Goal: Information Seeking & Learning: Learn about a topic

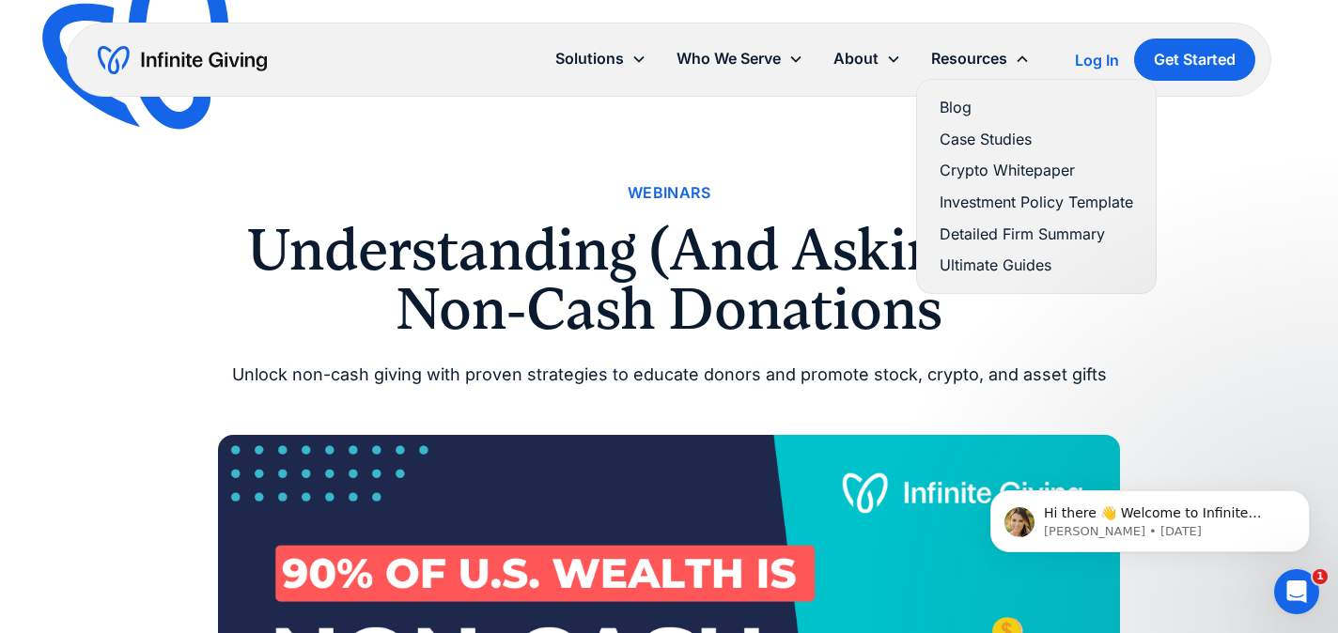
click at [969, 53] on div "Resources" at bounding box center [969, 58] width 76 height 25
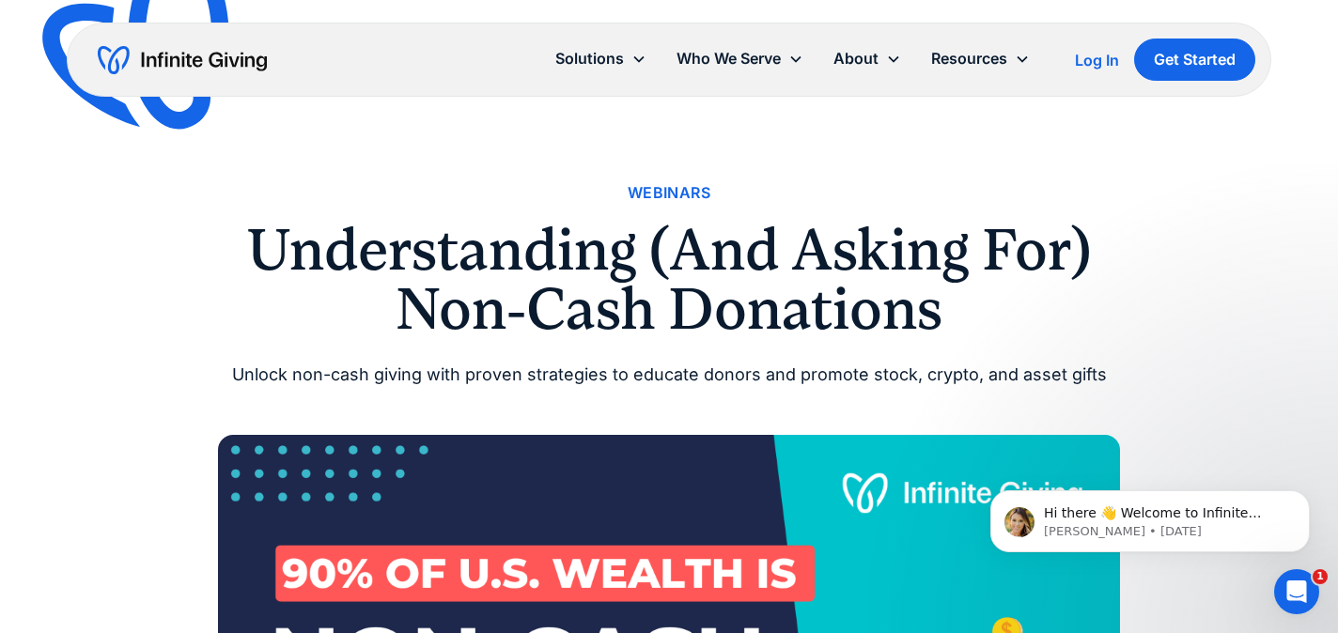
click at [969, 53] on div "Resources" at bounding box center [969, 58] width 76 height 25
click at [665, 186] on div "Webinars" at bounding box center [669, 192] width 83 height 25
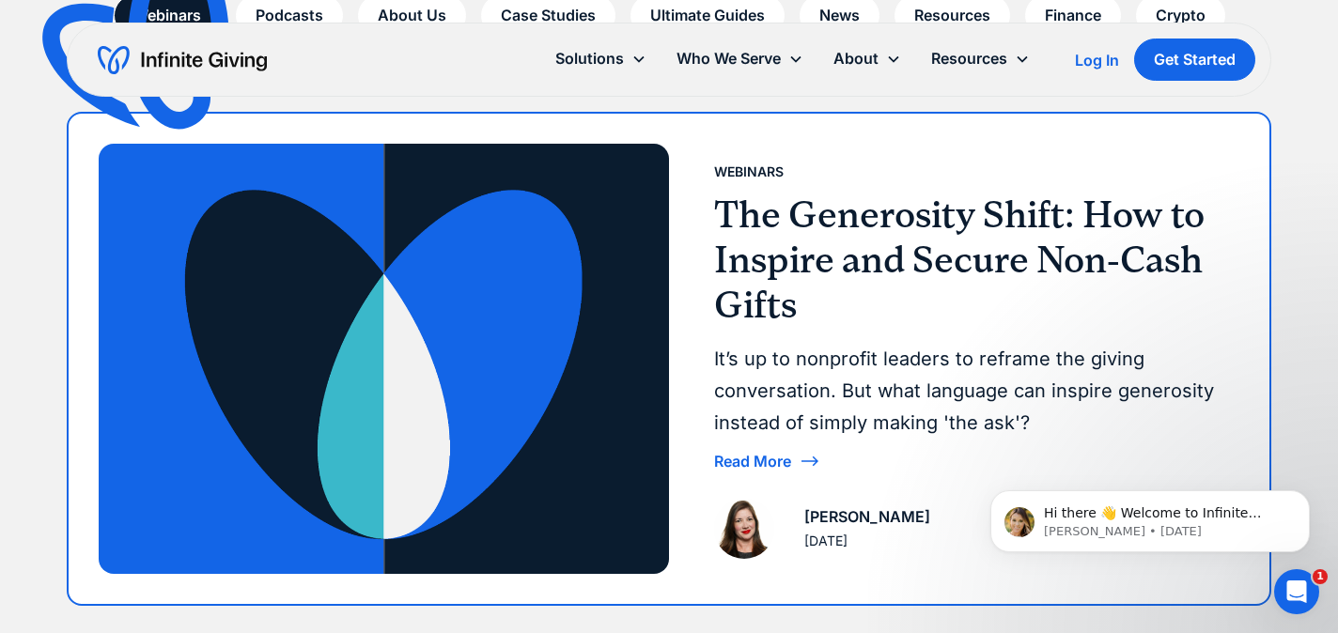
scroll to position [338, 0]
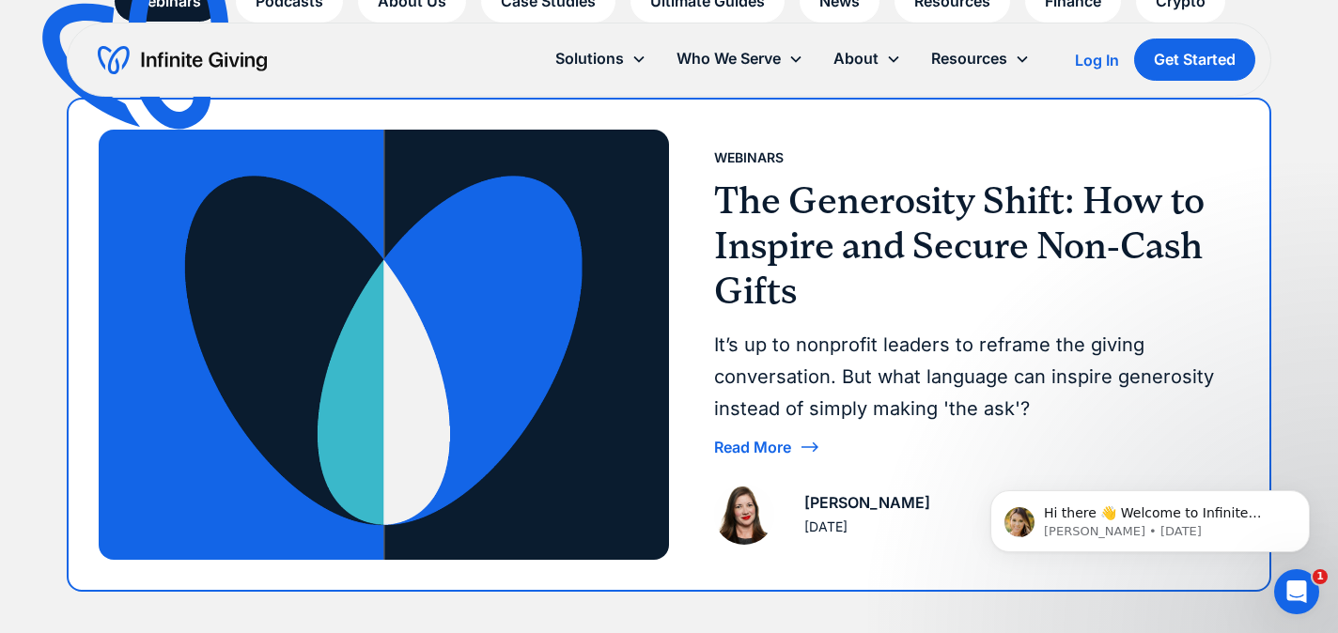
drag, startPoint x: 777, startPoint y: 250, endPoint x: 772, endPoint y: 386, distance: 136.3
click at [777, 250] on h3 "The Generosity Shift: How to Inspire and Secure Non-Cash Gifts" at bounding box center [969, 246] width 510 height 135
click at [742, 446] on div "Read More" at bounding box center [752, 447] width 77 height 15
drag, startPoint x: 799, startPoint y: 251, endPoint x: 798, endPoint y: 284, distance: 32.9
click at [799, 251] on h3 "The Generosity Shift: How to Inspire and Secure Non-Cash Gifts" at bounding box center [969, 246] width 510 height 135
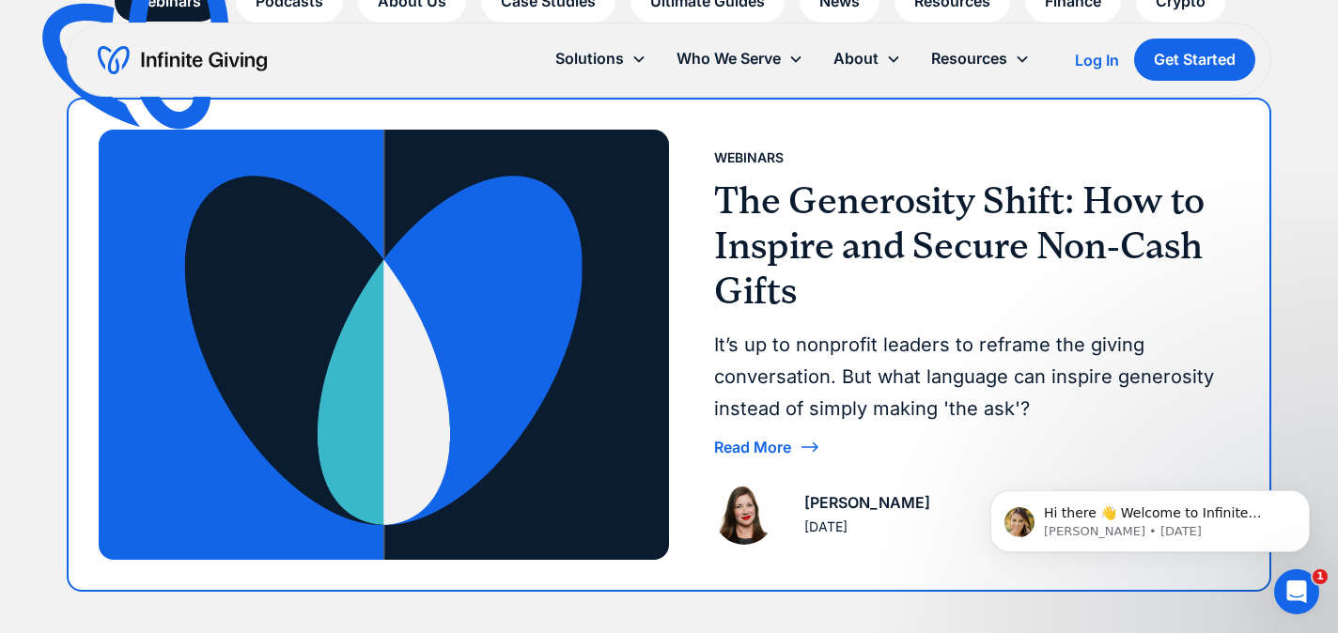
click at [792, 450] on div "Read More" at bounding box center [969, 447] width 510 height 30
click at [542, 385] on img at bounding box center [384, 344] width 570 height 429
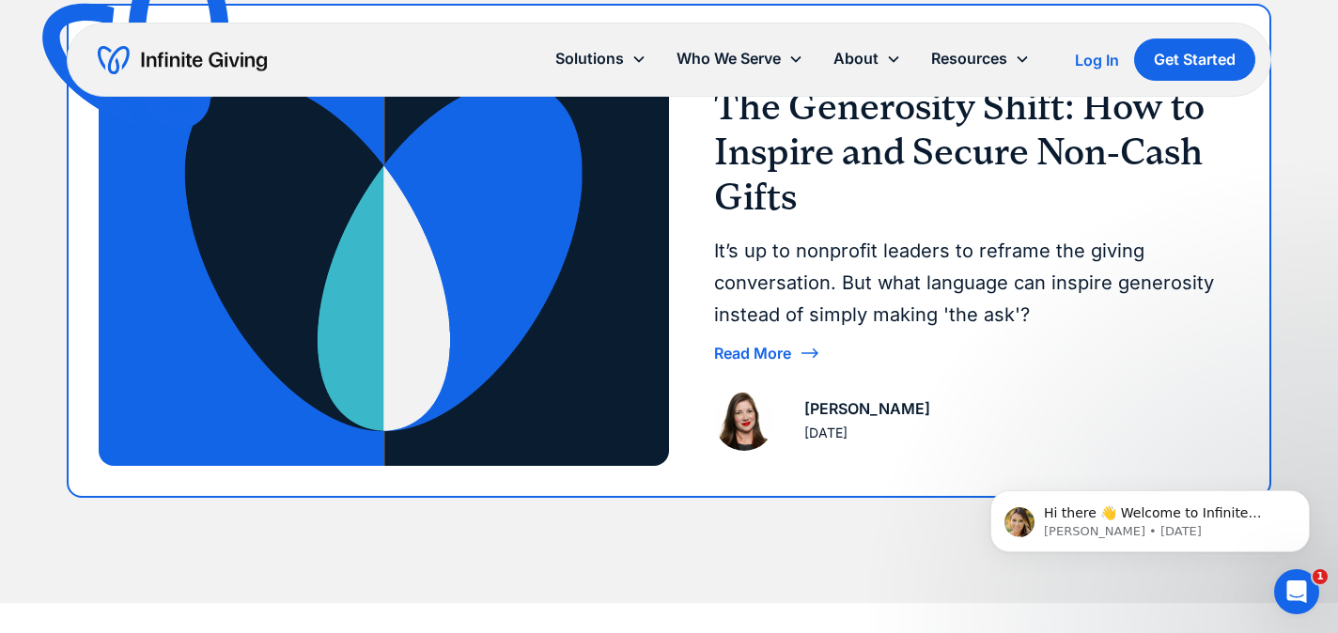
scroll to position [485, 0]
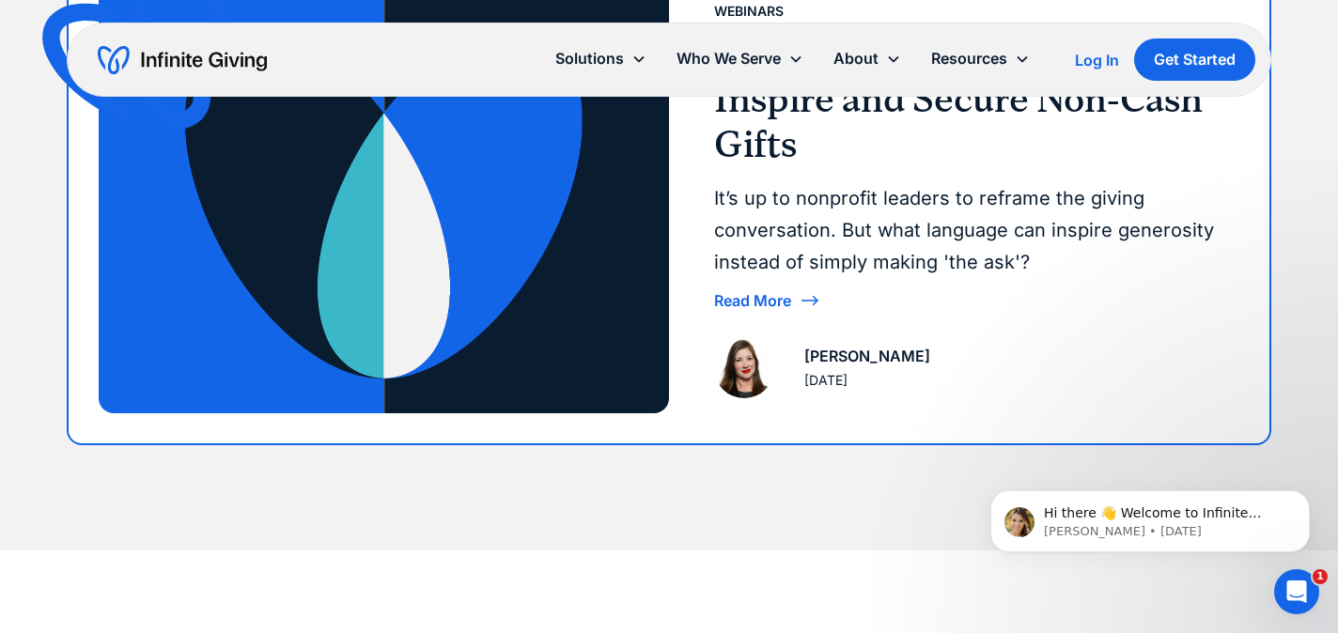
click at [773, 301] on div "Read More" at bounding box center [752, 300] width 77 height 15
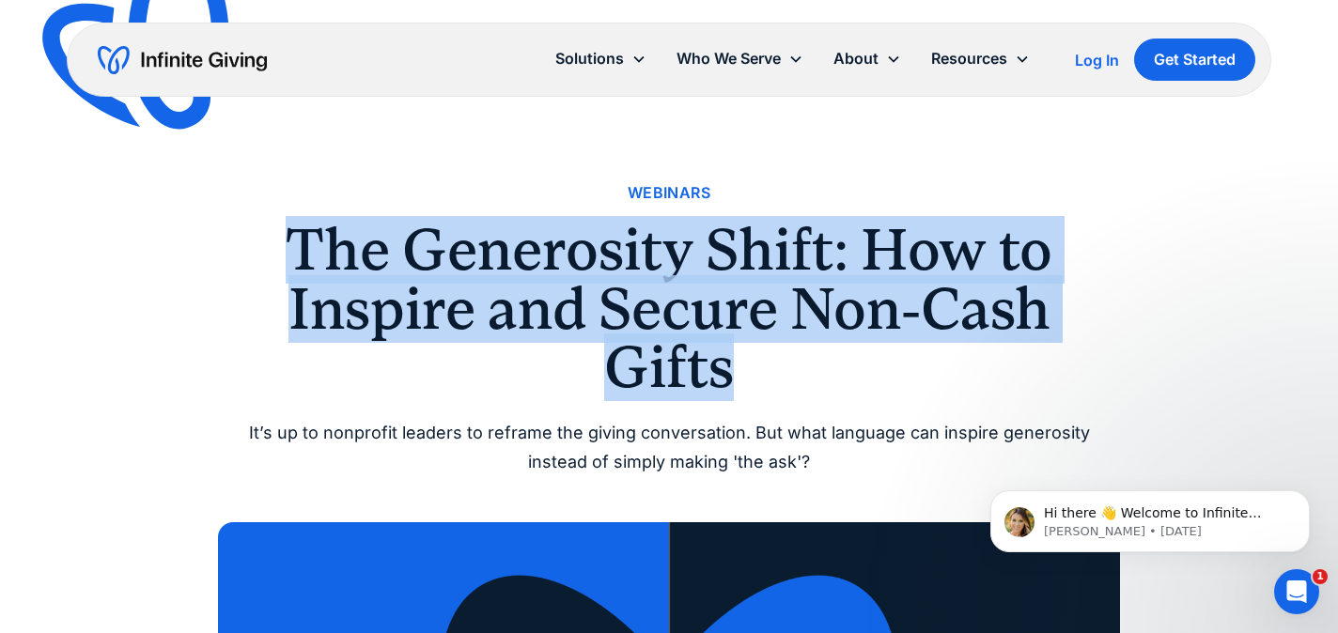
drag, startPoint x: 289, startPoint y: 239, endPoint x: 787, endPoint y: 353, distance: 511.0
click at [787, 353] on h1 "The Generosity Shift: How to Inspire and Secure Non-Cash Gifts" at bounding box center [669, 309] width 902 height 176
copy h1 "The Generosity Shift: How to Inspire and Secure Non-Cash Gifts"
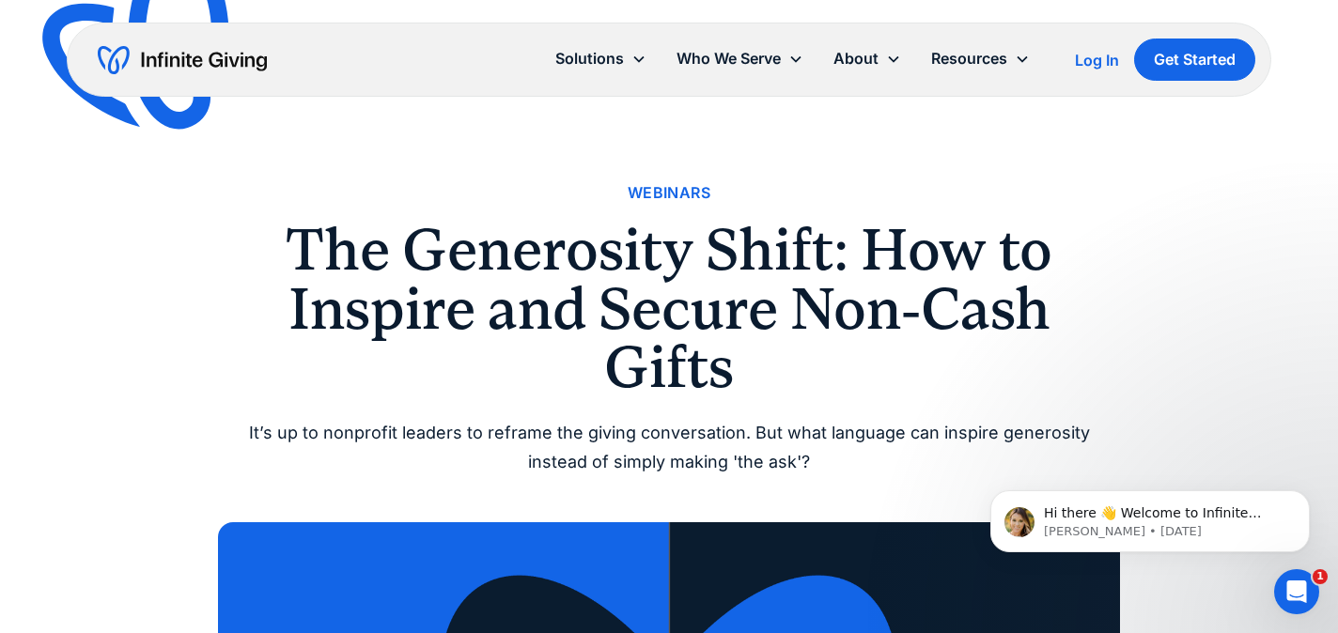
click at [519, 429] on div "It’s up to nonprofit leaders to reframe the giving conversation. But what langu…" at bounding box center [669, 447] width 902 height 57
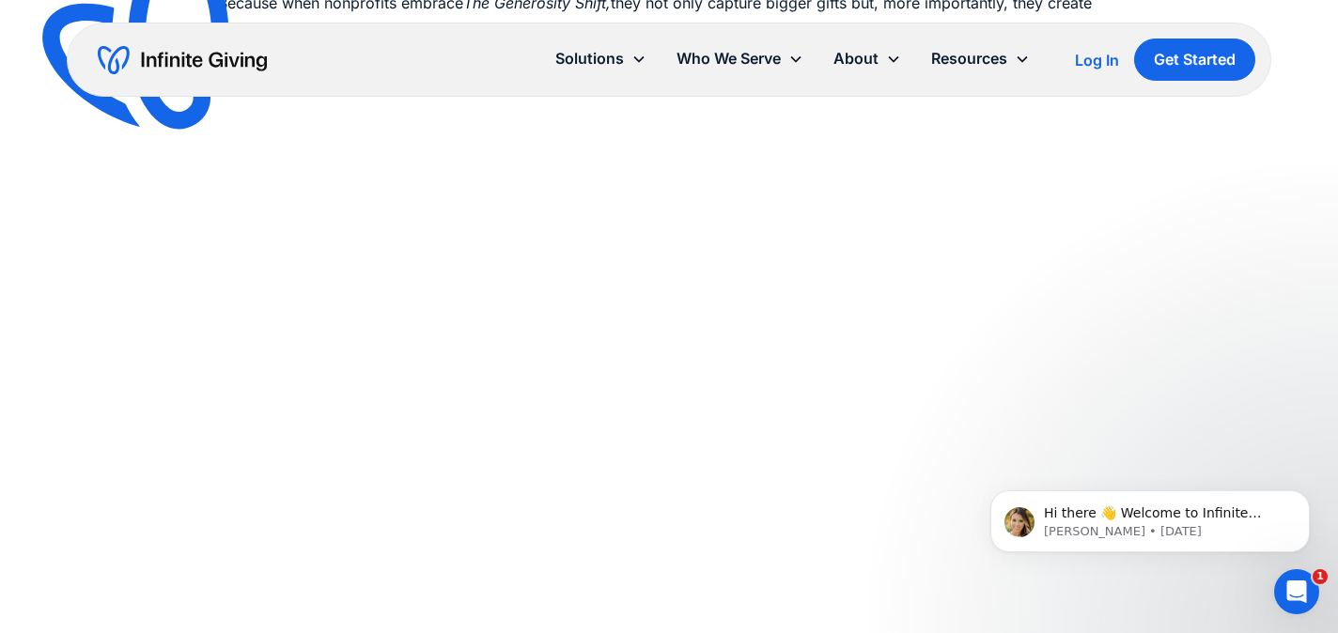
scroll to position [1674, 0]
